Goal: Information Seeking & Learning: Learn about a topic

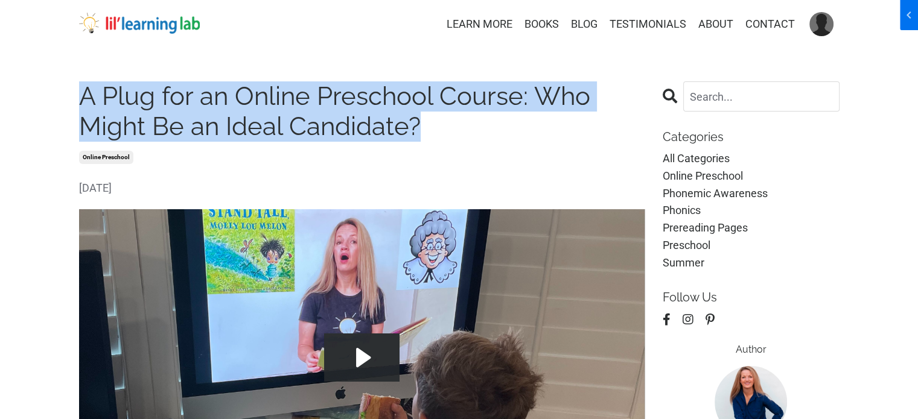
drag, startPoint x: 56, startPoint y: 98, endPoint x: 434, endPoint y: 118, distance: 378.9
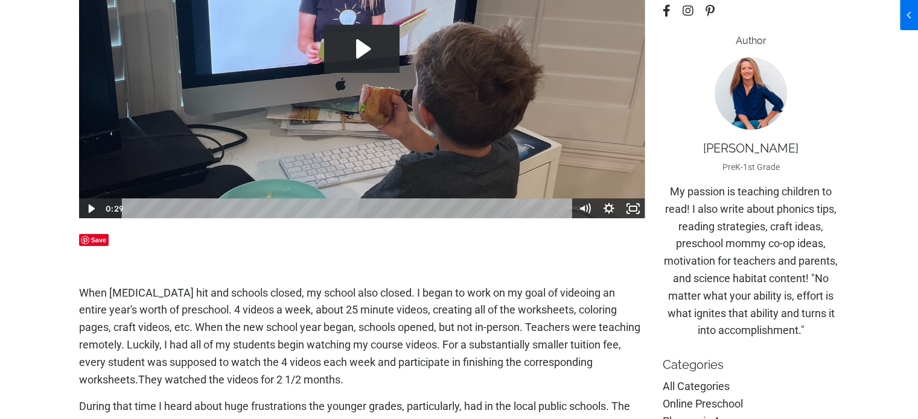
scroll to position [362, 0]
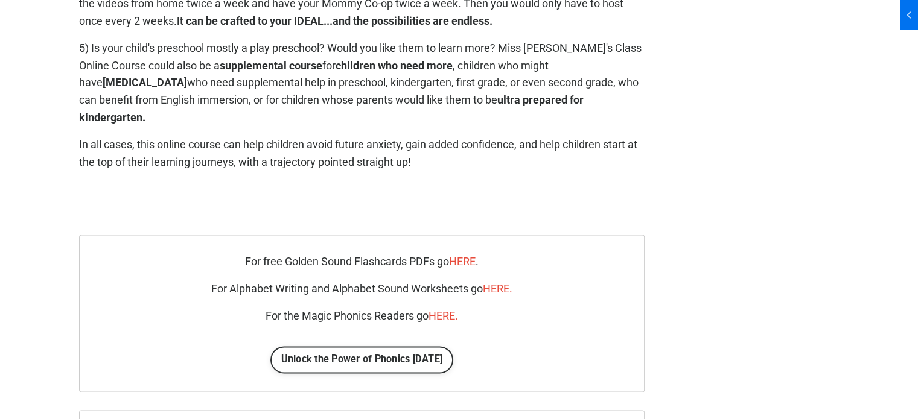
scroll to position [1629, 0]
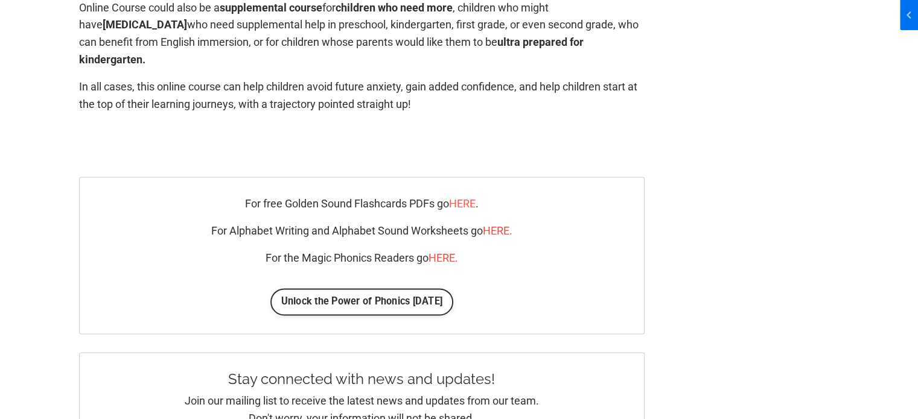
click at [474, 197] on span "HERE" at bounding box center [462, 203] width 27 height 13
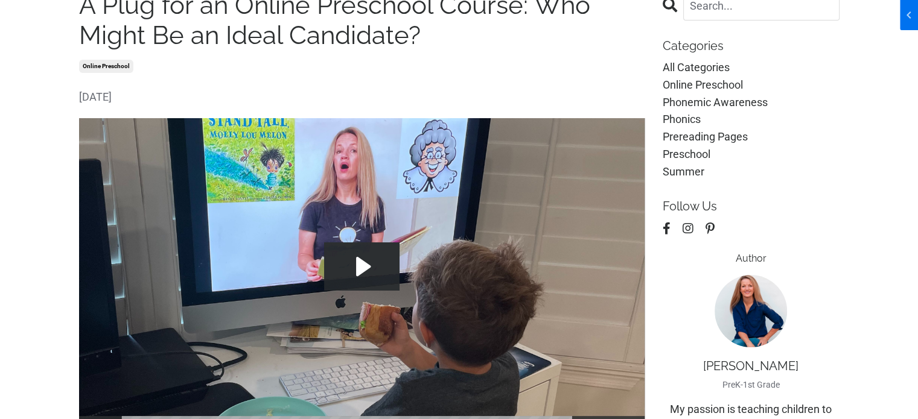
scroll to position [0, 0]
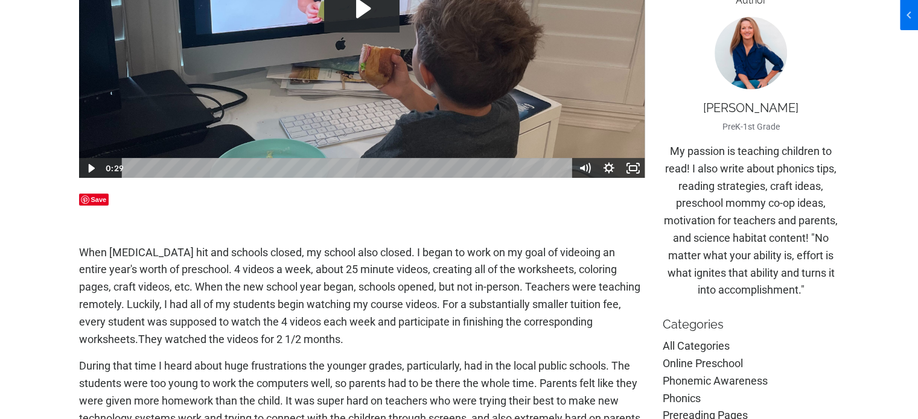
scroll to position [422, 0]
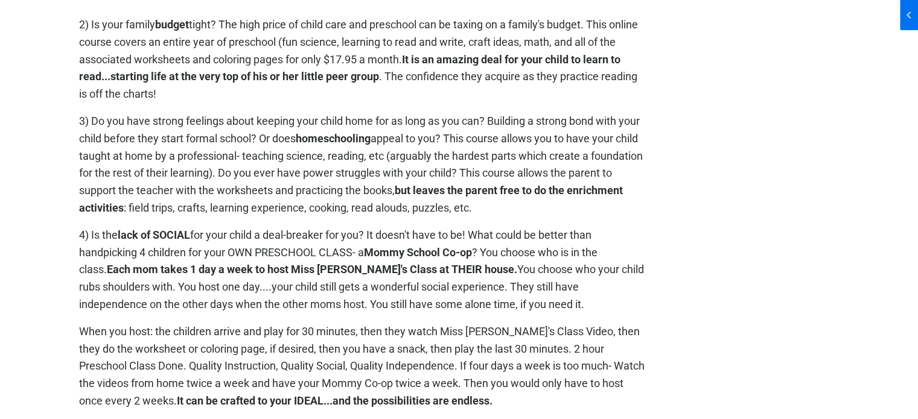
scroll to position [1147, 0]
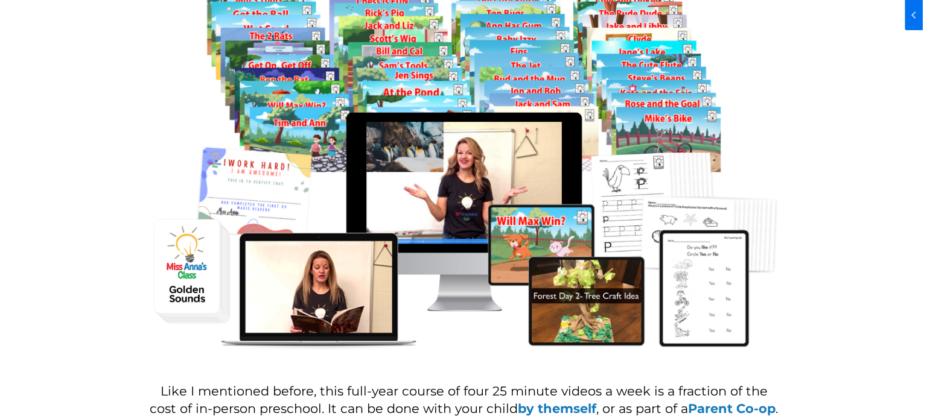
scroll to position [962, 0]
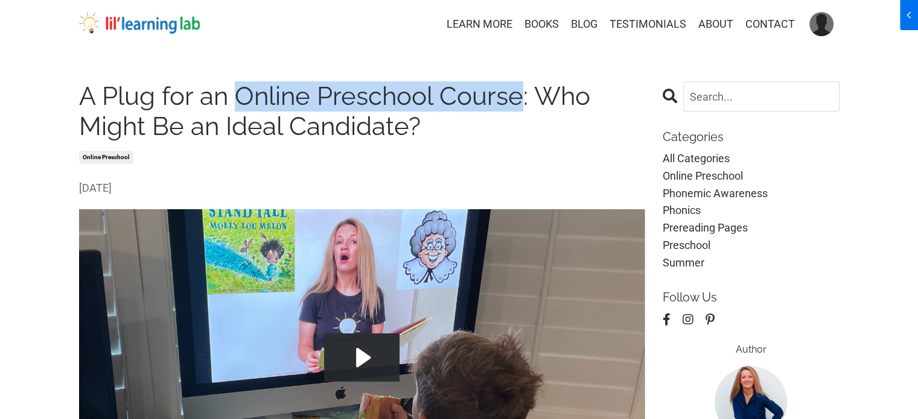
drag, startPoint x: 238, startPoint y: 95, endPoint x: 524, endPoint y: 98, distance: 285.4
click at [524, 98] on h1 "A Plug for an Online Preschool Course: Who Might Be an Ideal Candidate?" at bounding box center [362, 111] width 566 height 61
copy h1 "Online Preschool Course"
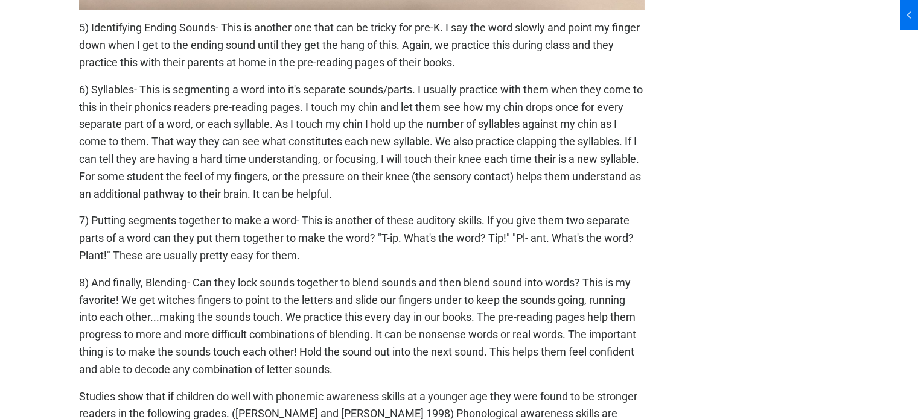
scroll to position [1810, 0]
